Goal: Information Seeking & Learning: Learn about a topic

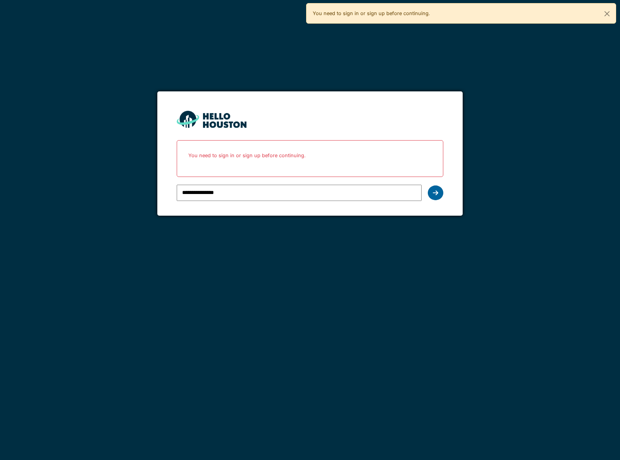
click at [434, 192] on icon at bounding box center [435, 193] width 5 height 6
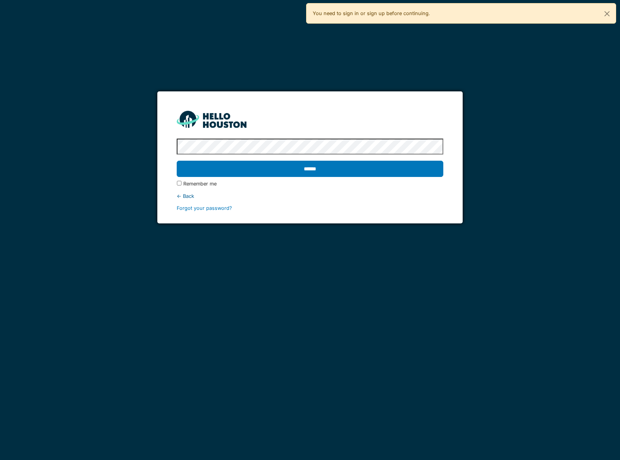
click at [302, 160] on div "******" at bounding box center [310, 169] width 266 height 22
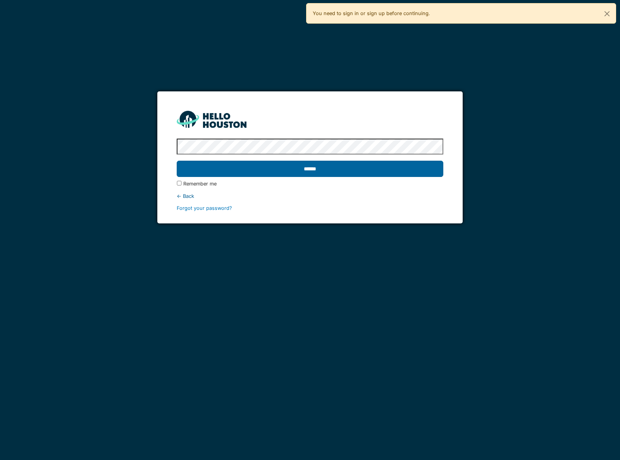
click at [301, 167] on input "******" at bounding box center [310, 169] width 266 height 16
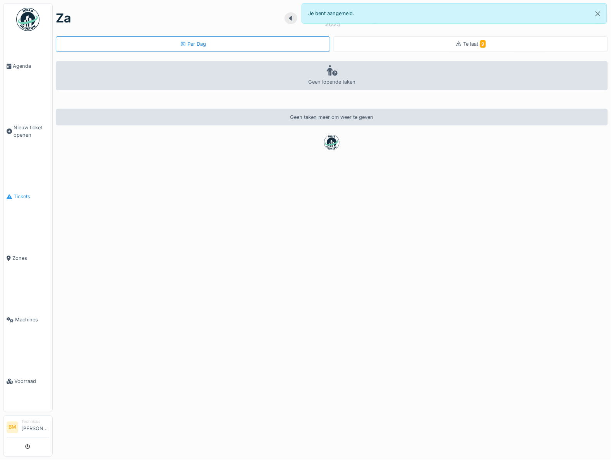
click at [20, 197] on span "Tickets" at bounding box center [32, 196] width 36 height 7
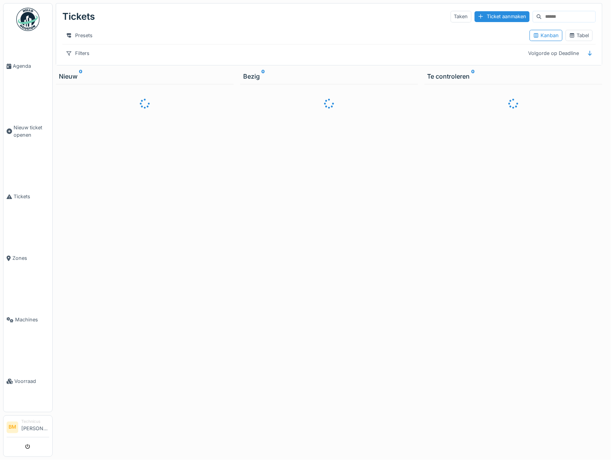
click at [542, 18] on input at bounding box center [568, 16] width 53 height 11
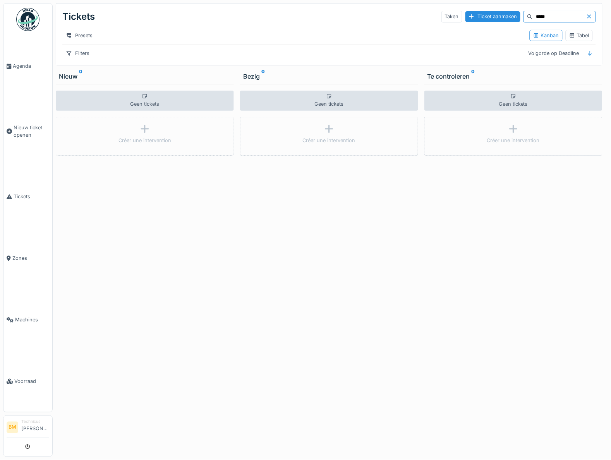
drag, startPoint x: 524, startPoint y: 16, endPoint x: 512, endPoint y: 16, distance: 12.0
click at [533, 16] on input "*****" at bounding box center [559, 16] width 53 height 11
type input "**"
drag, startPoint x: 503, startPoint y: 16, endPoint x: 500, endPoint y: 20, distance: 4.9
click at [524, 16] on div "**" at bounding box center [560, 17] width 72 height 12
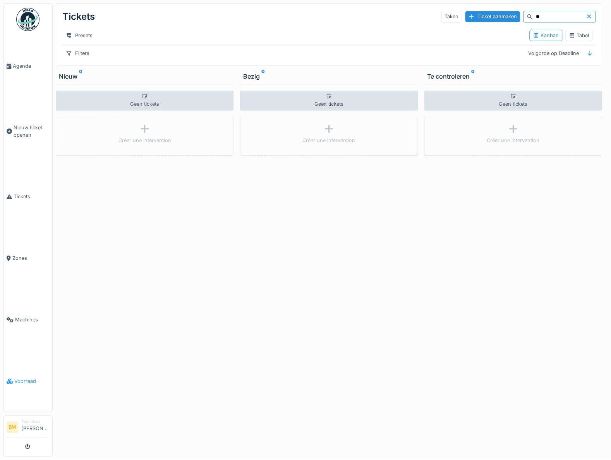
click at [23, 381] on span "Voorraad" at bounding box center [31, 381] width 35 height 7
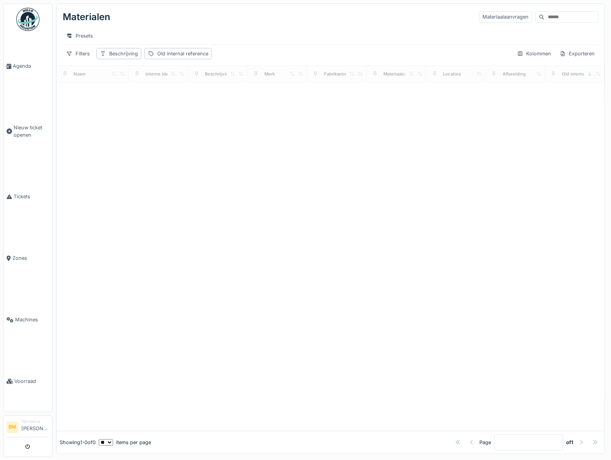
click at [545, 14] on input at bounding box center [571, 17] width 53 height 11
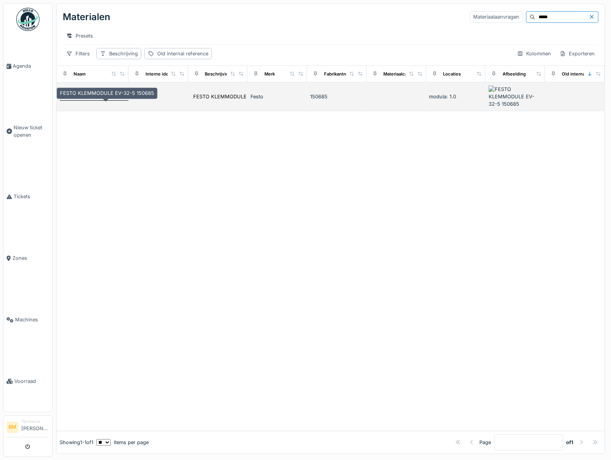
click at [105, 100] on div "FESTO KLEMMODULE EV-32-5 150685" at bounding box center [107, 96] width 94 height 7
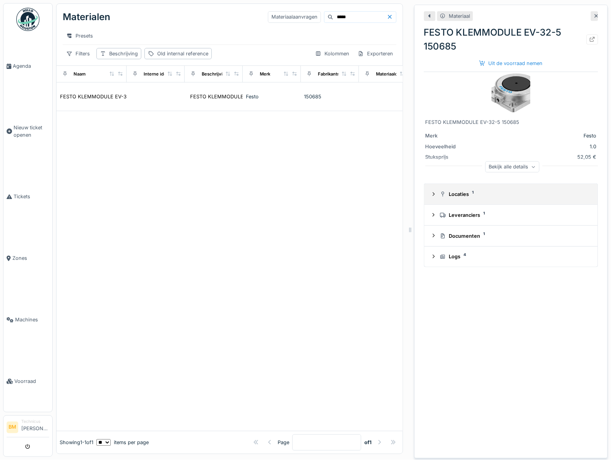
click at [463, 191] on div "Locaties 1" at bounding box center [514, 194] width 149 height 7
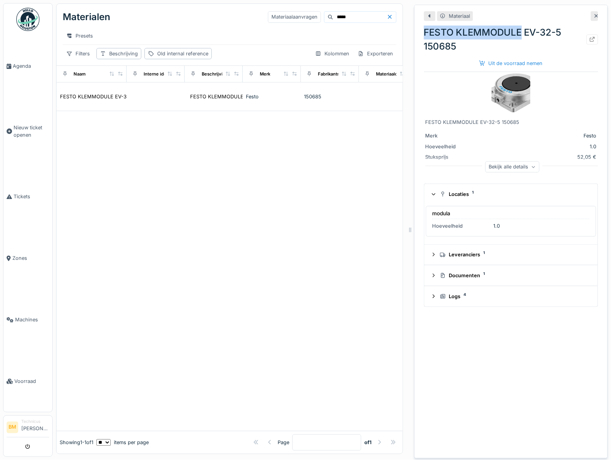
drag, startPoint x: 417, startPoint y: 33, endPoint x: 514, endPoint y: 32, distance: 96.8
click at [514, 32] on div "FESTO KLEMMODULE EV-32-5 150685" at bounding box center [511, 40] width 174 height 28
copy div "FESTO KLEMMODULE"
click at [594, 14] on icon at bounding box center [597, 16] width 6 height 5
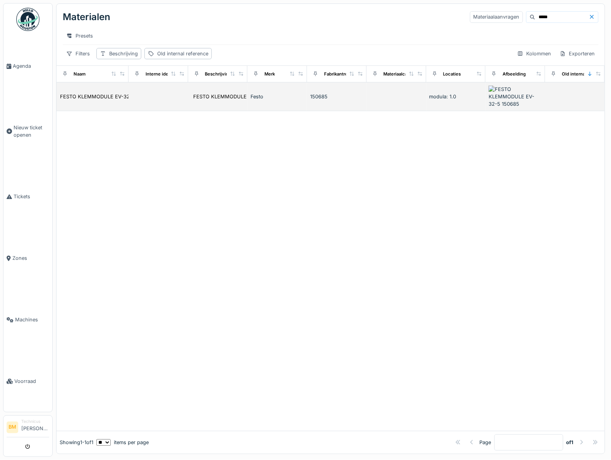
click at [253, 100] on div "Festo" at bounding box center [277, 96] width 53 height 7
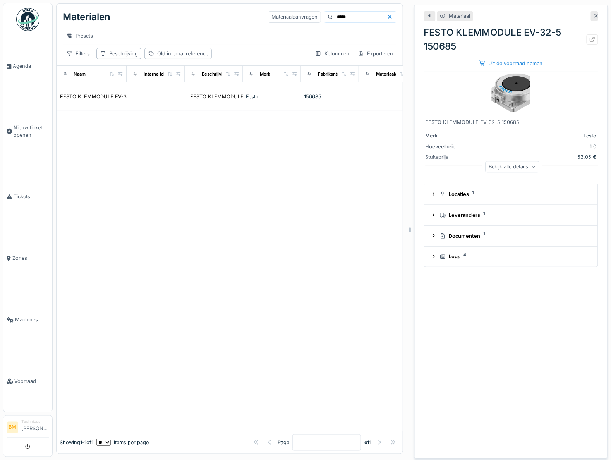
click at [594, 14] on icon at bounding box center [597, 16] width 6 height 5
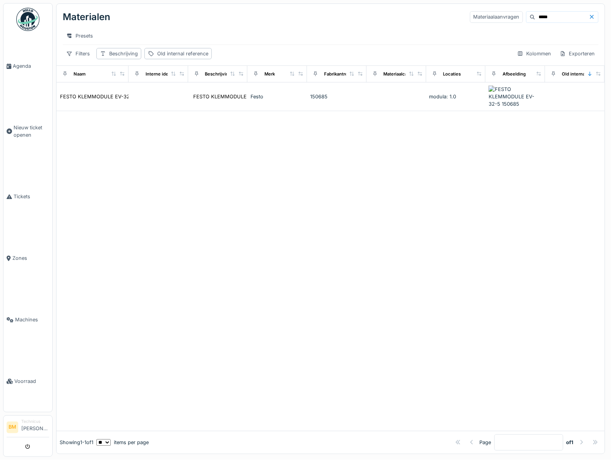
drag, startPoint x: 518, startPoint y: 16, endPoint x: 500, endPoint y: 17, distance: 18.3
click at [536, 17] on input "*****" at bounding box center [562, 17] width 53 height 11
paste input "**********"
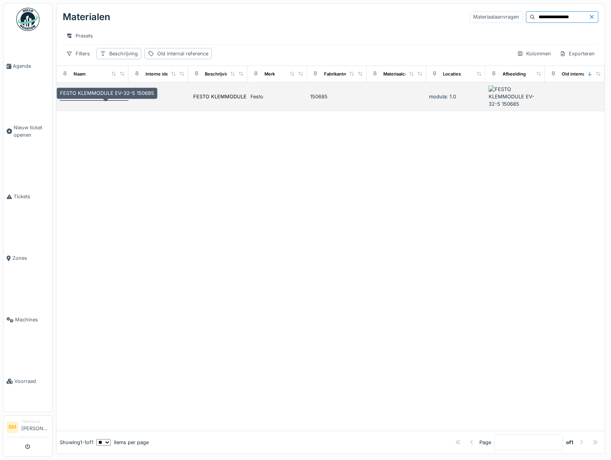
type input "**********"
click at [113, 100] on div "FESTO KLEMMODULE EV-32-5 150685" at bounding box center [107, 96] width 94 height 7
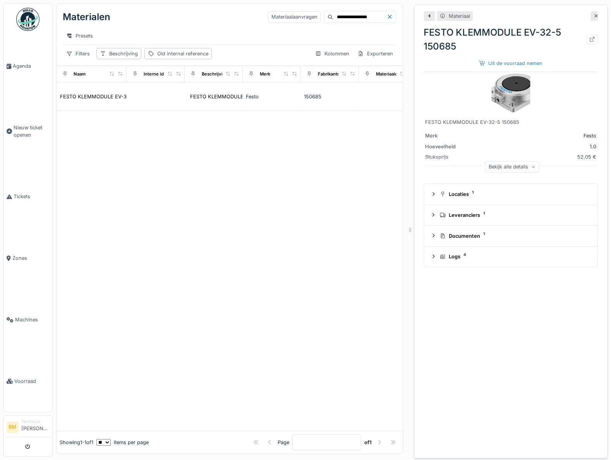
click at [594, 15] on icon at bounding box center [597, 16] width 6 height 5
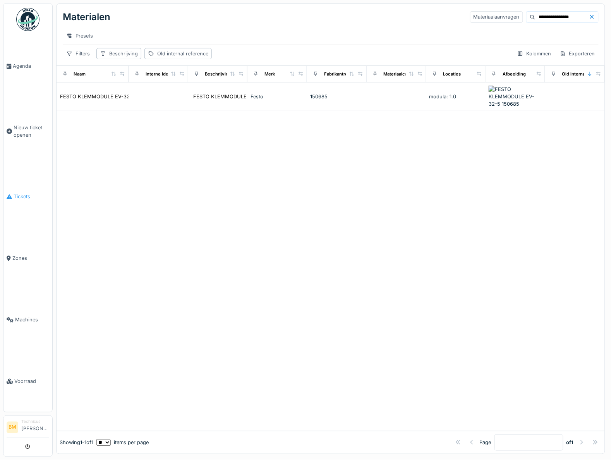
click at [14, 196] on span "Tickets" at bounding box center [32, 196] width 36 height 7
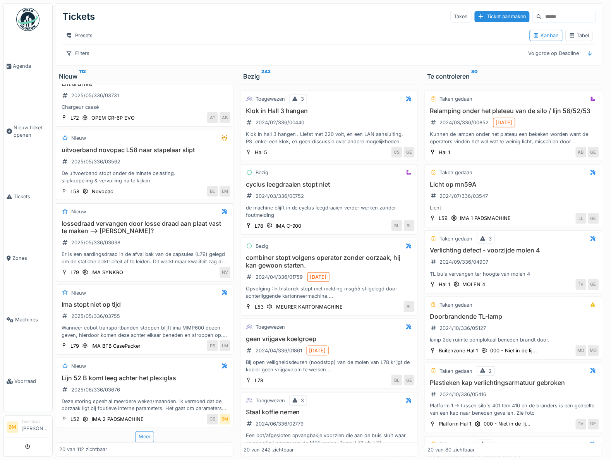
scroll to position [8, 0]
click at [142, 431] on div "Meer" at bounding box center [144, 436] width 19 height 11
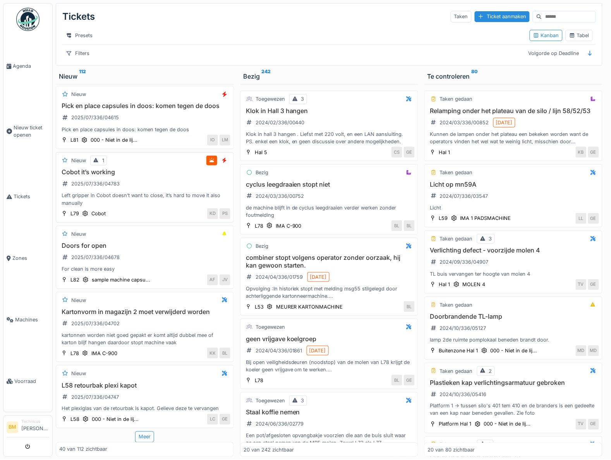
scroll to position [2585, 0]
click at [138, 431] on div "Meer" at bounding box center [144, 436] width 19 height 11
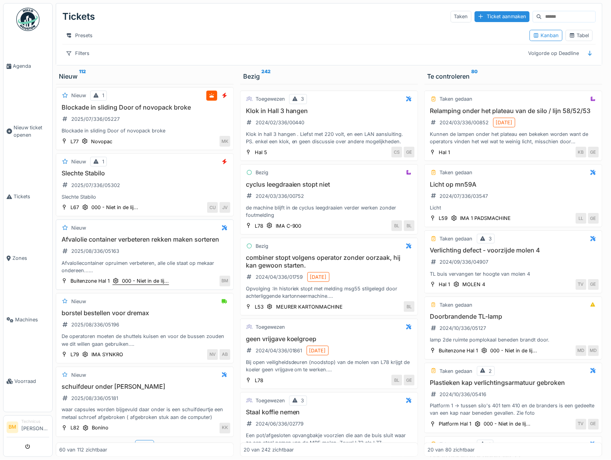
scroll to position [4081, 0]
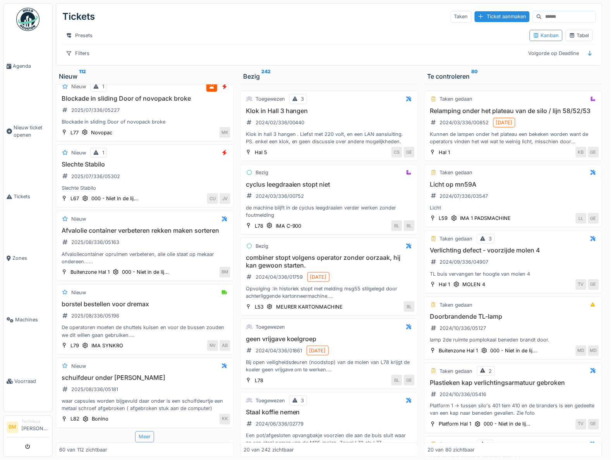
click at [140, 431] on div "Meer" at bounding box center [144, 436] width 19 height 11
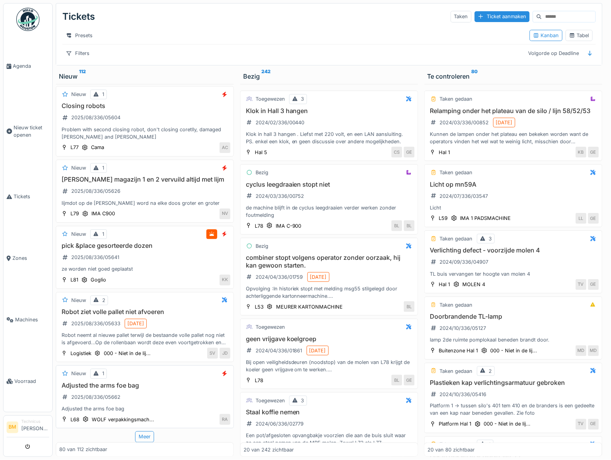
scroll to position [5510, 0]
click at [137, 431] on div "Meer" at bounding box center [144, 436] width 19 height 11
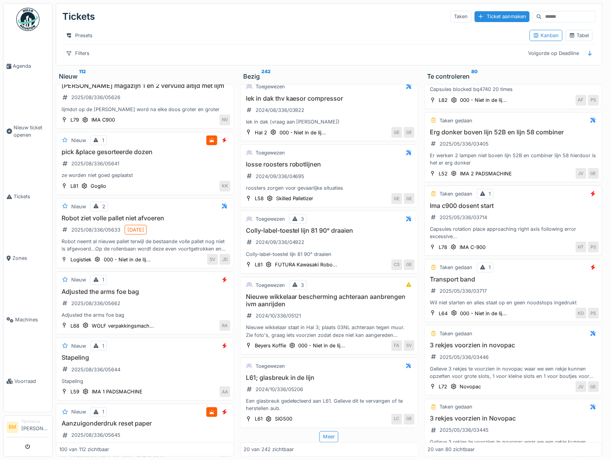
scroll to position [1112, 0]
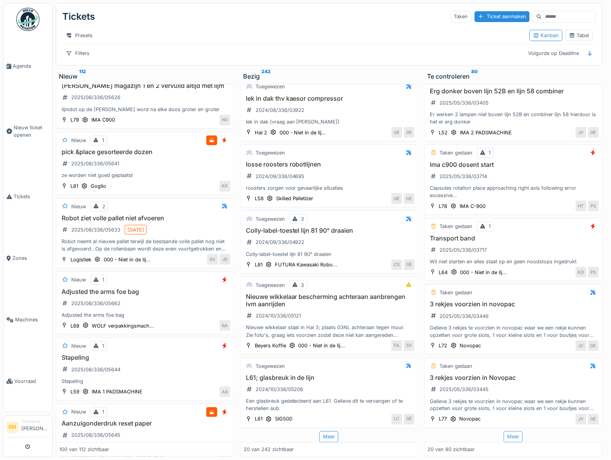
click at [504, 432] on div "Meer" at bounding box center [513, 436] width 19 height 11
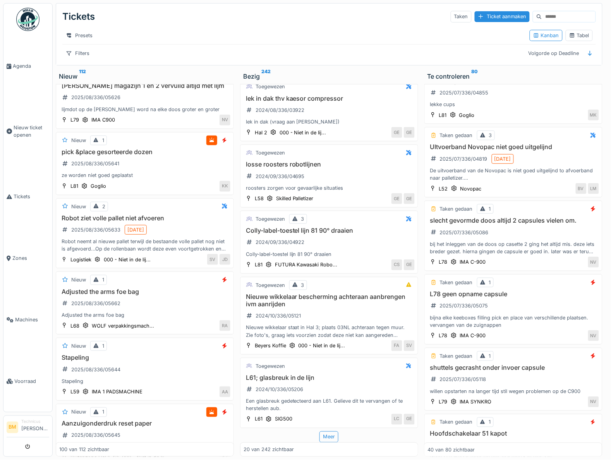
scroll to position [2504, 0]
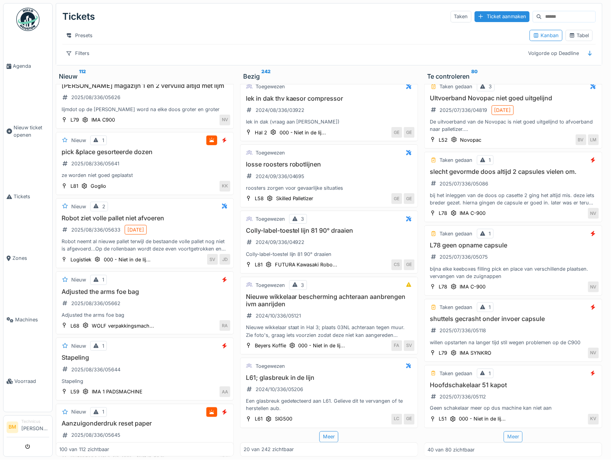
click at [504, 431] on div "Meer" at bounding box center [513, 436] width 19 height 11
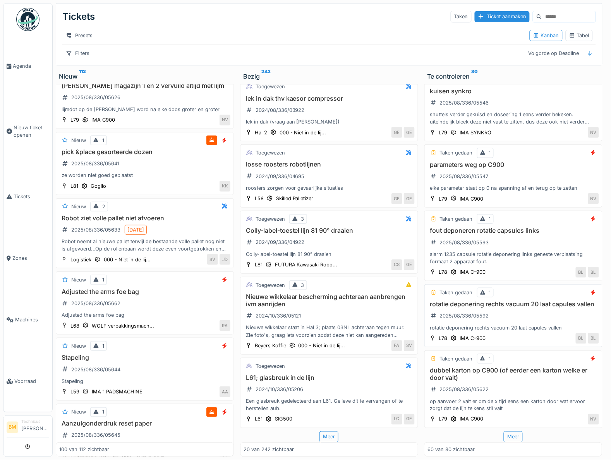
scroll to position [3948, 0]
click at [504, 431] on div "Meer" at bounding box center [513, 436] width 19 height 11
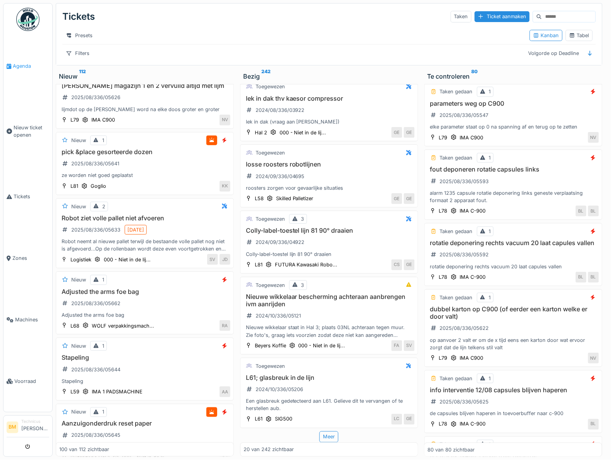
click at [17, 66] on span "Agenda" at bounding box center [31, 65] width 36 height 7
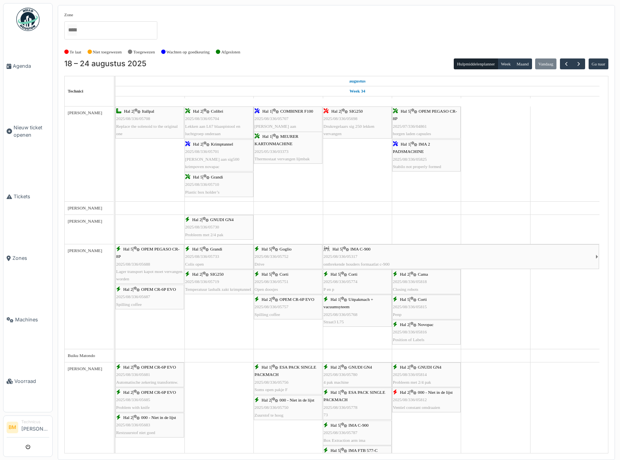
click at [215, 155] on div "Hal 2 | Krimptunnel 2025/08/336/05701 Lekken aan sig500 krimpoven novapac" at bounding box center [218, 156] width 67 height 30
click at [206, 122] on div "Hal 2 | Colibri 2025/08/336/05704 Lekken aan L67 blaaspistool en luchtgroep ond…" at bounding box center [218, 123] width 67 height 30
click at [270, 119] on span "2025/08/336/05707" at bounding box center [271, 118] width 34 height 5
click at [290, 146] on span "MEURER KARTONMACHINE" at bounding box center [276, 140] width 44 height 12
click at [355, 124] on div "Hal 2 | SIG250 2025/08/336/05698 Drukregelaars sig 250 lekken vervangen" at bounding box center [356, 123] width 67 height 30
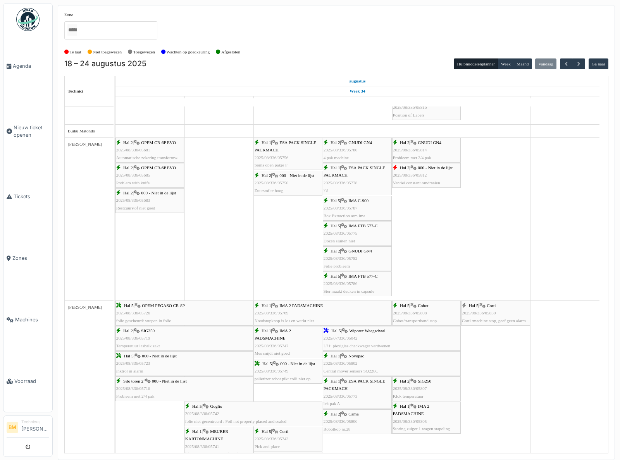
scroll to position [242, 0]
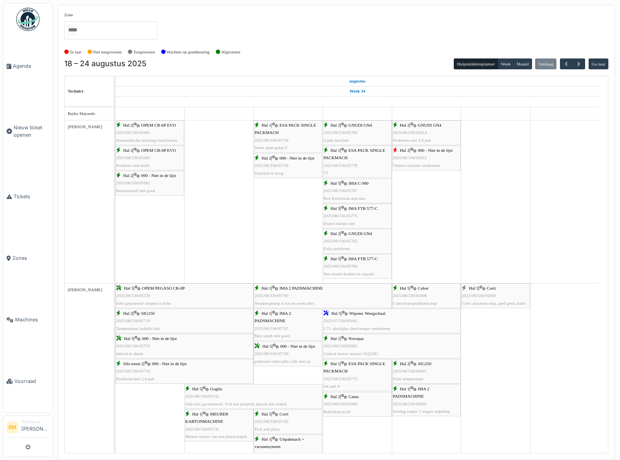
click at [138, 181] on div "Hal 2 | 000 - Niet in de lijst 2025/08/336/05683 Restzuurstof niet goed" at bounding box center [149, 183] width 67 height 22
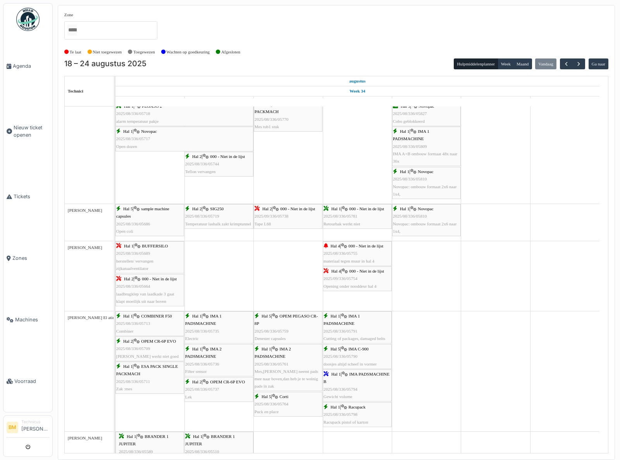
scroll to position [0, 0]
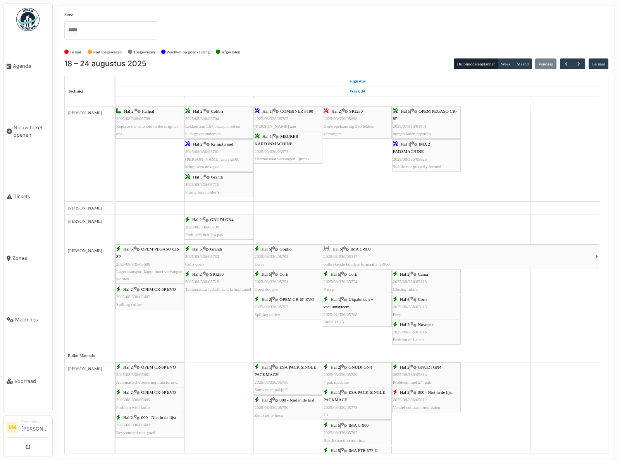
click at [26, 16] on img at bounding box center [27, 19] width 23 height 23
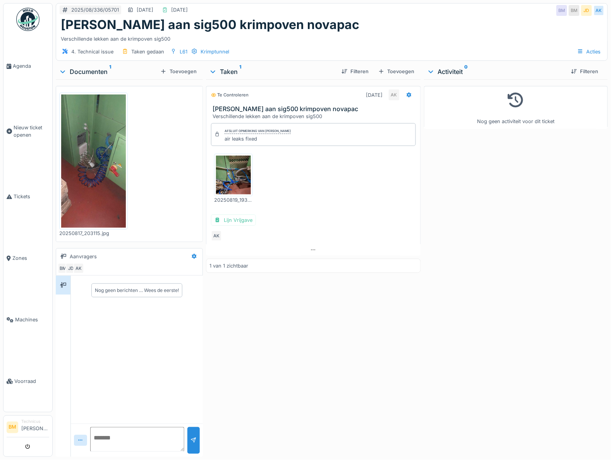
click at [236, 173] on img at bounding box center [233, 175] width 35 height 39
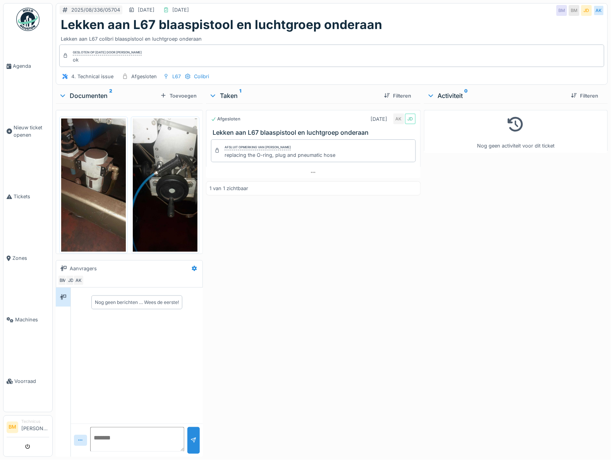
click at [94, 183] on img at bounding box center [93, 184] width 65 height 133
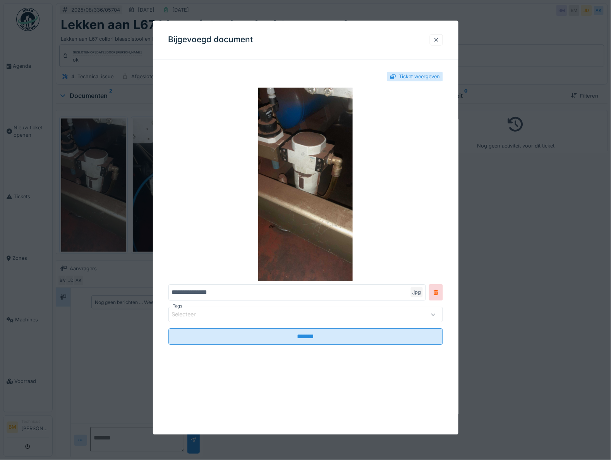
click at [433, 40] on div at bounding box center [436, 39] width 6 height 7
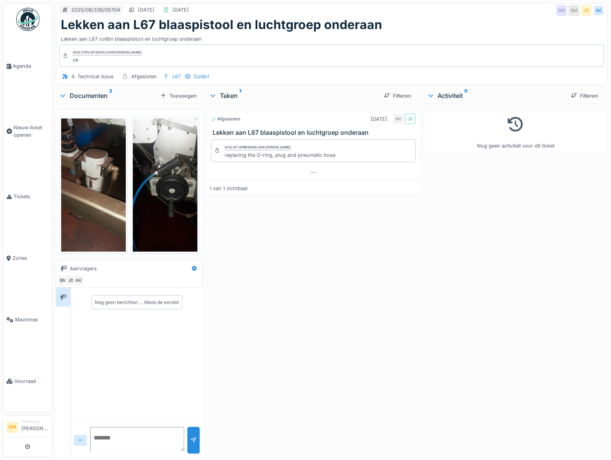
click at [158, 170] on img at bounding box center [165, 184] width 65 height 133
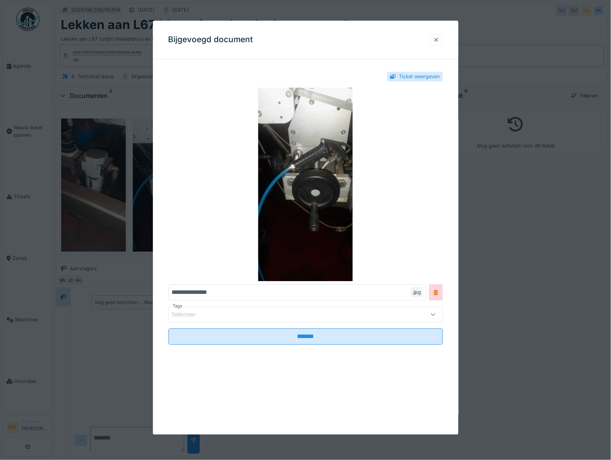
click at [433, 39] on div at bounding box center [436, 39] width 6 height 7
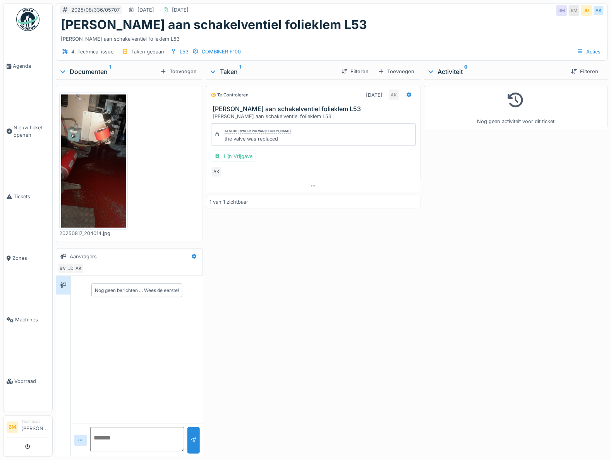
click at [100, 130] on img at bounding box center [93, 160] width 65 height 133
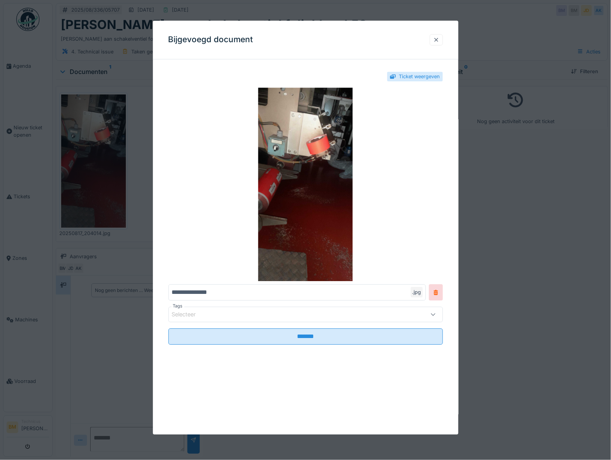
click at [433, 41] on div at bounding box center [436, 39] width 6 height 7
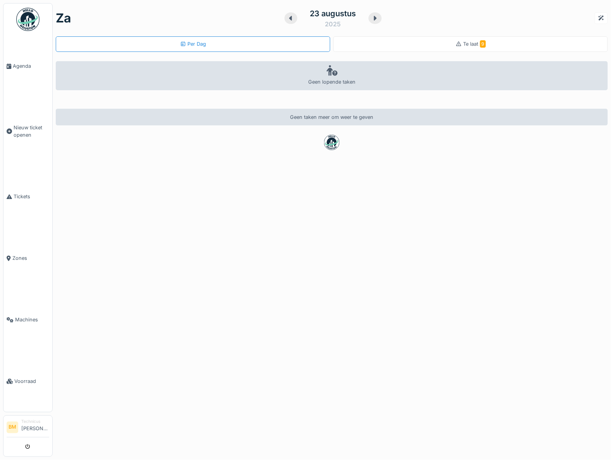
scroll to position [8, 0]
click at [26, 445] on icon "submit" at bounding box center [28, 447] width 5 height 5
